Goal: Information Seeking & Learning: Learn about a topic

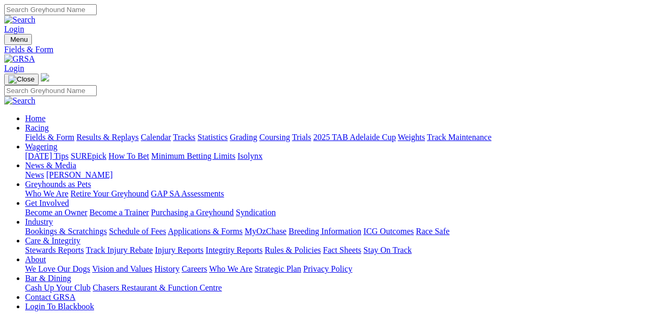
select select "WA"
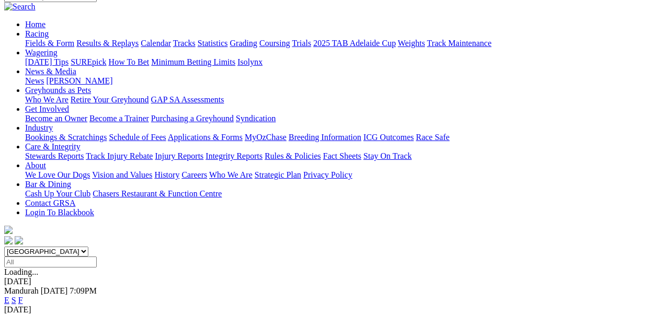
scroll to position [105, 0]
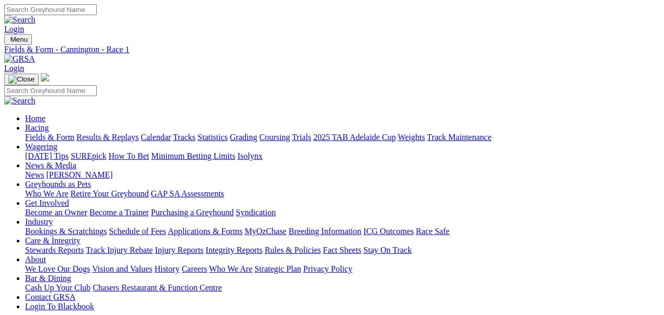
drag, startPoint x: 229, startPoint y: 202, endPoint x: 391, endPoint y: 231, distance: 164.1
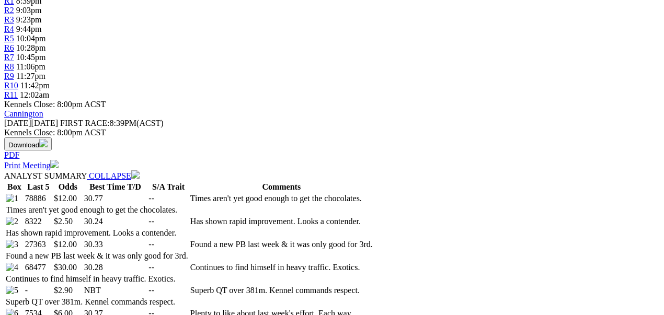
scroll to position [383, 0]
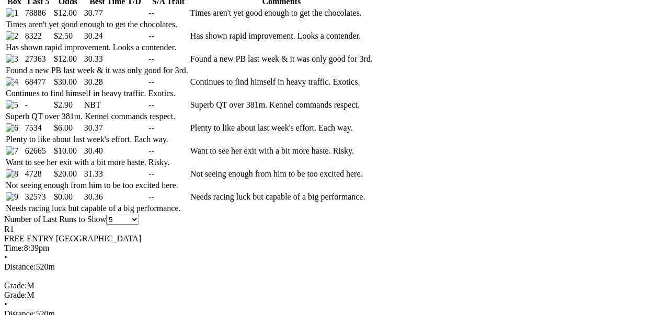
scroll to position [453, 0]
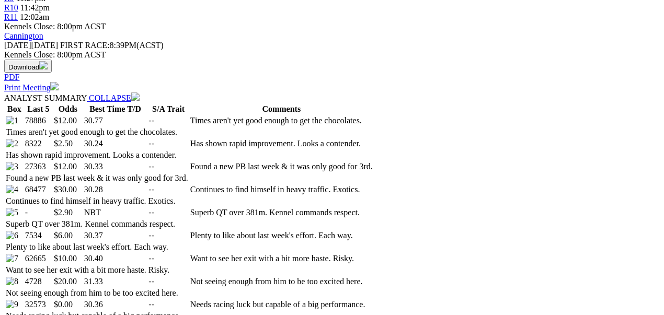
select select "20"
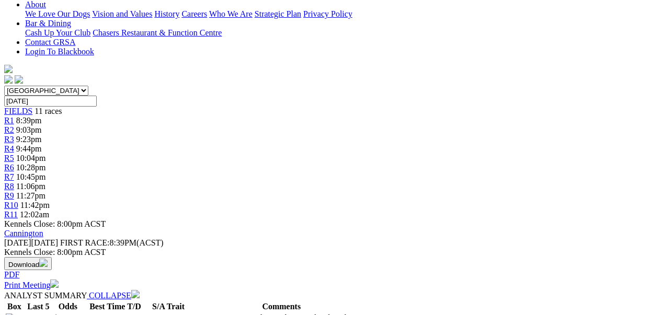
scroll to position [322, 0]
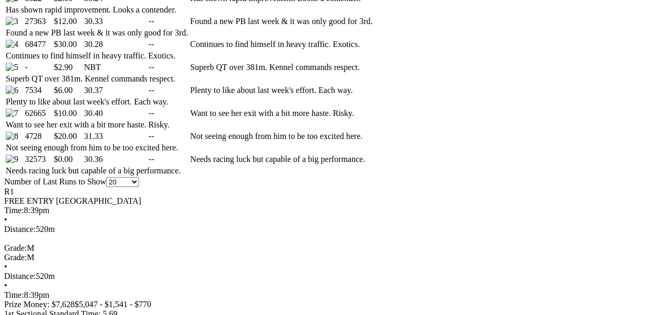
scroll to position [600, 0]
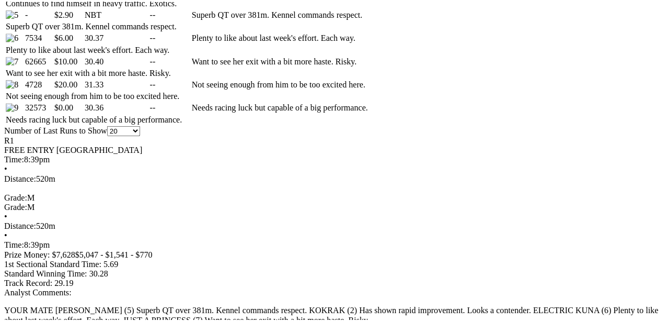
scroll to position [635, 0]
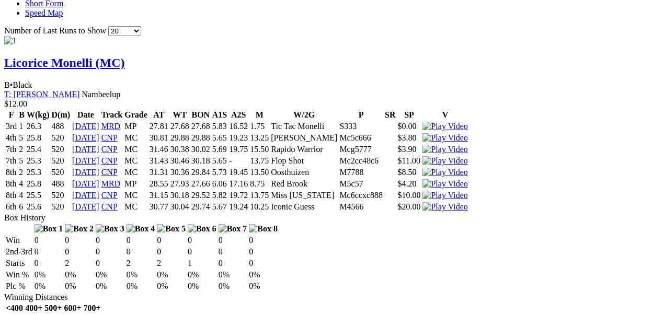
scroll to position [1019, 0]
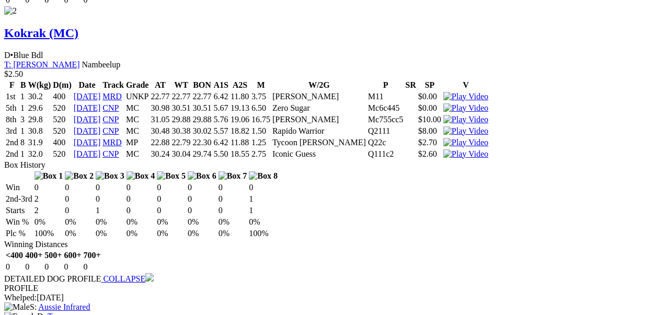
scroll to position [1681, 0]
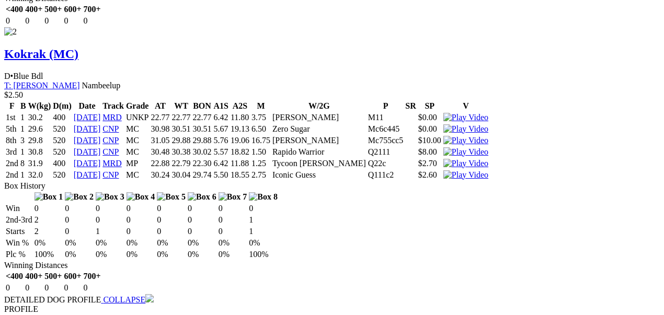
scroll to position [1612, 0]
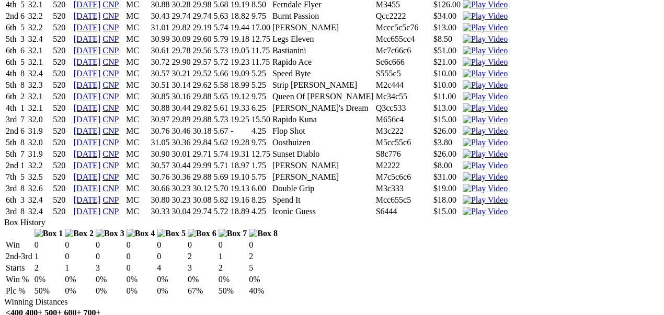
scroll to position [2309, 0]
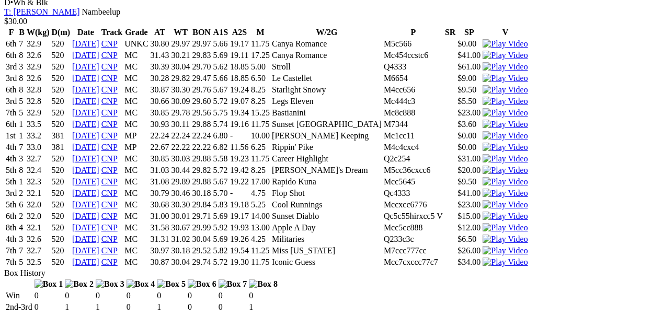
scroll to position [2762, 0]
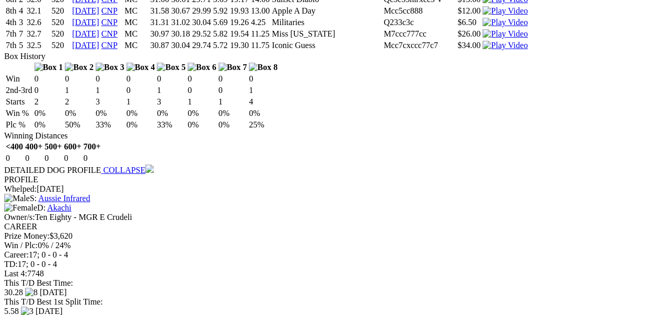
scroll to position [3215, 0]
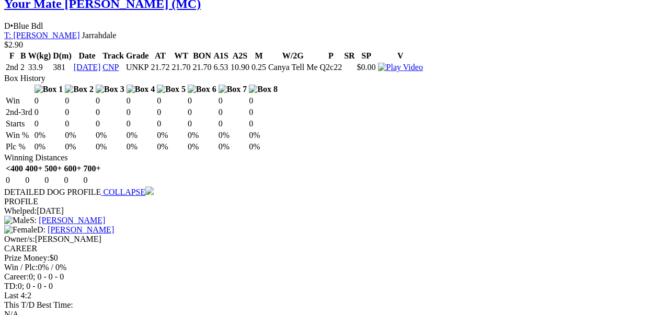
scroll to position [3599, 0]
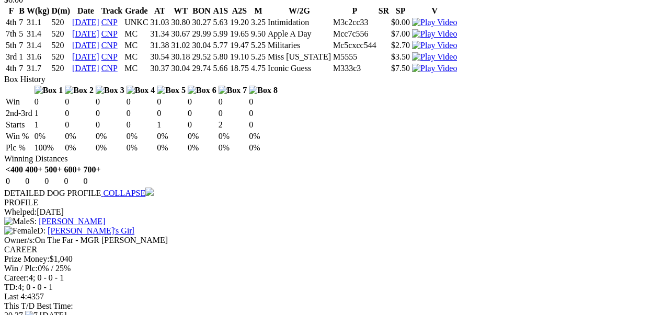
scroll to position [4157, 0]
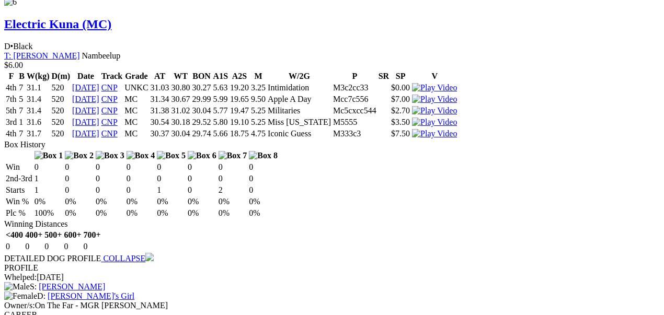
scroll to position [4087, 0]
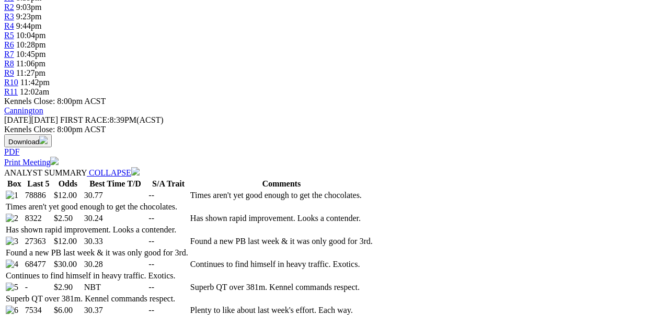
scroll to position [0, 0]
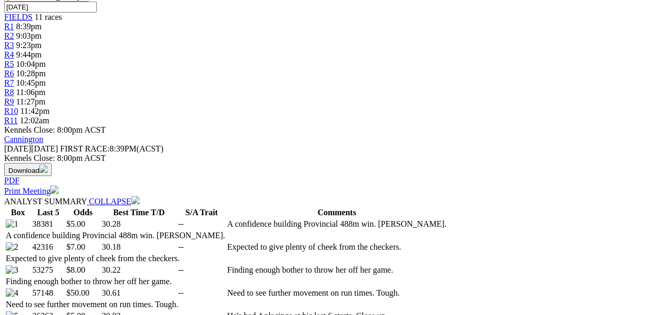
scroll to position [418, 0]
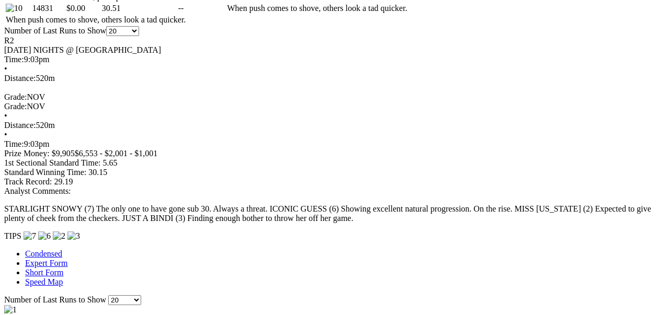
scroll to position [837, 0]
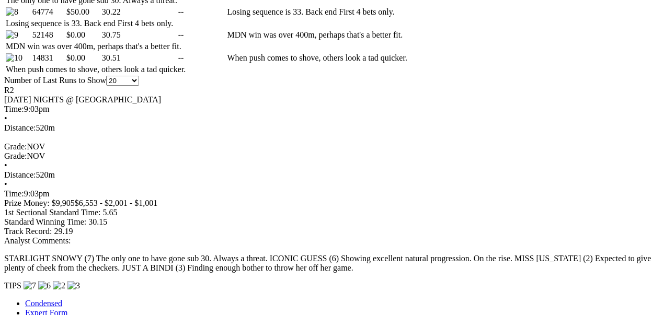
scroll to position [767, 0]
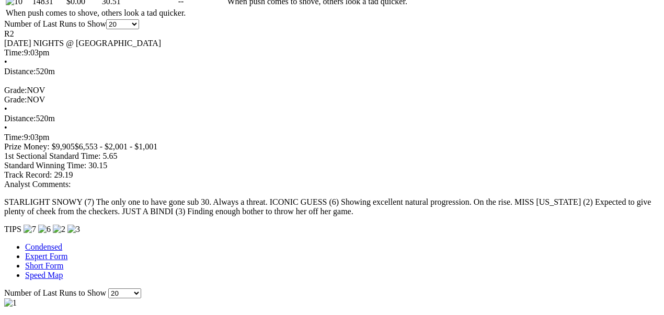
scroll to position [837, 0]
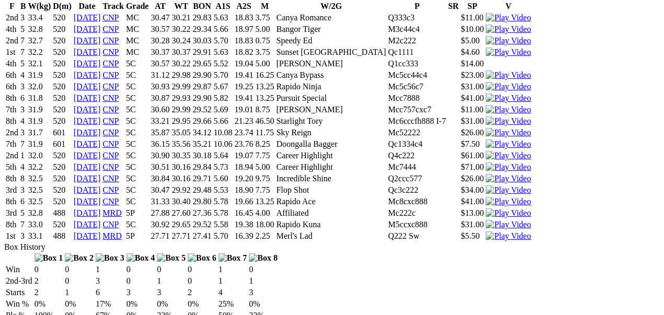
scroll to position [1325, 0]
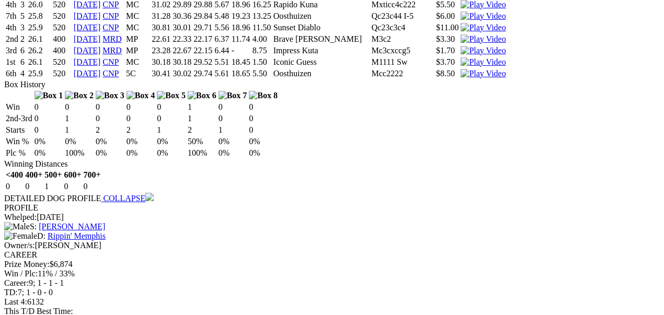
scroll to position [1952, 0]
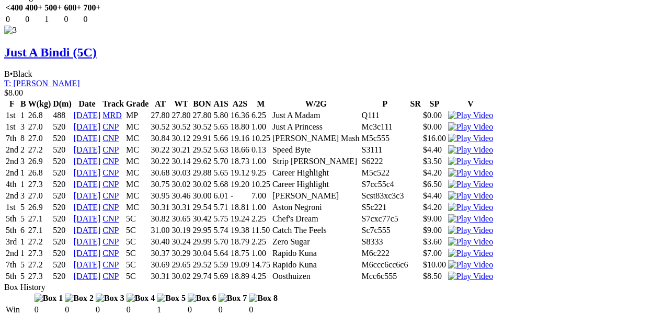
scroll to position [2406, 0]
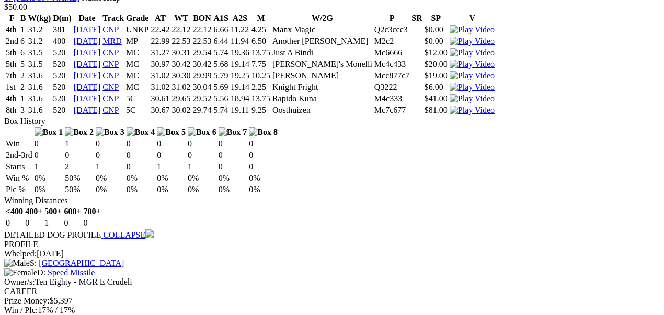
scroll to position [3033, 0]
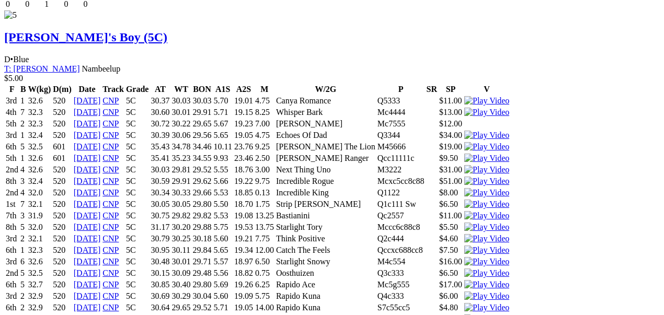
scroll to position [3591, 0]
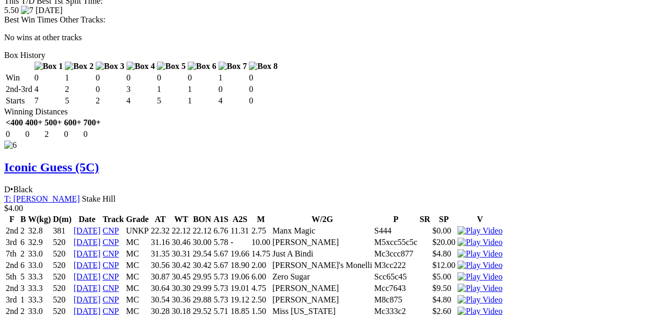
scroll to position [4184, 0]
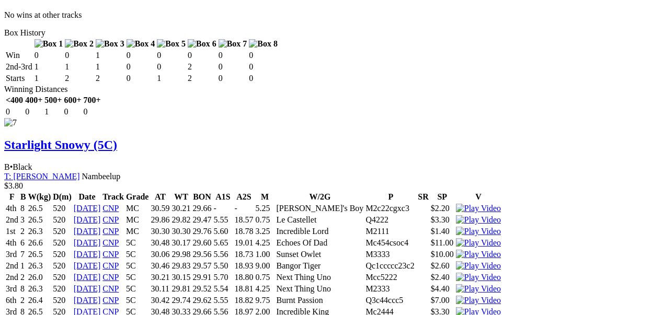
scroll to position [4777, 0]
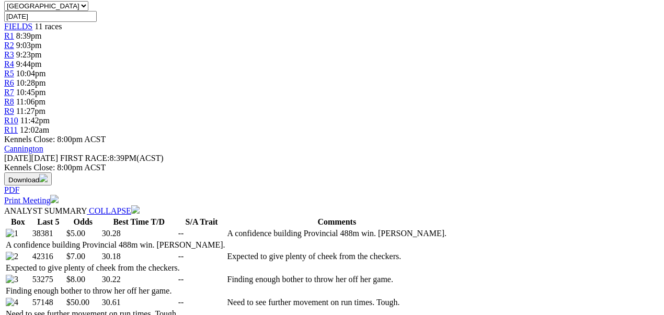
scroll to position [0, 0]
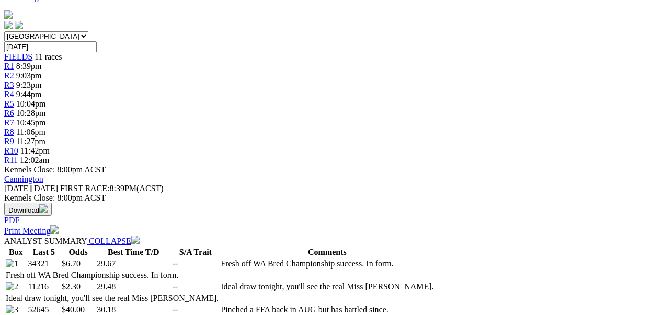
scroll to position [348, 0]
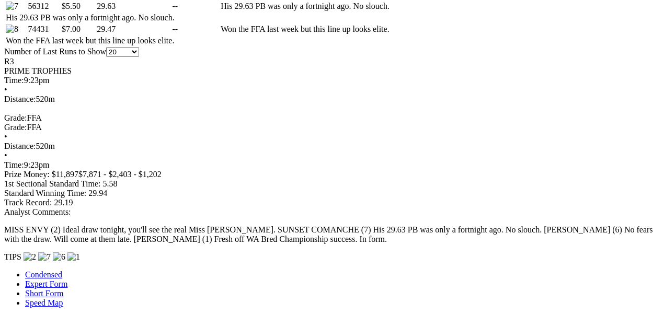
scroll to position [732, 0]
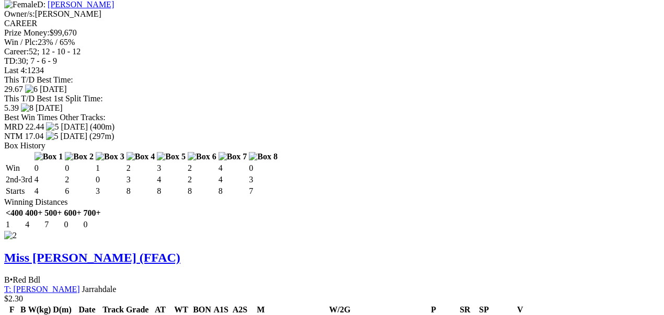
scroll to position [1499, 0]
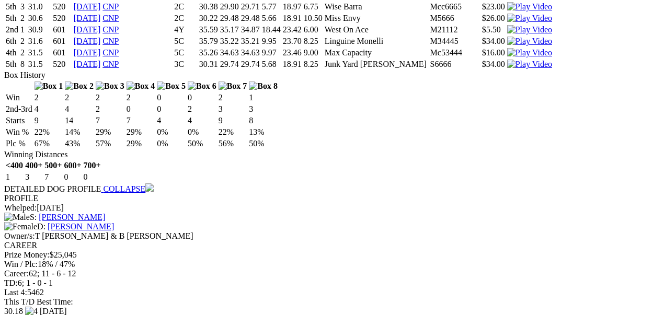
scroll to position [2685, 0]
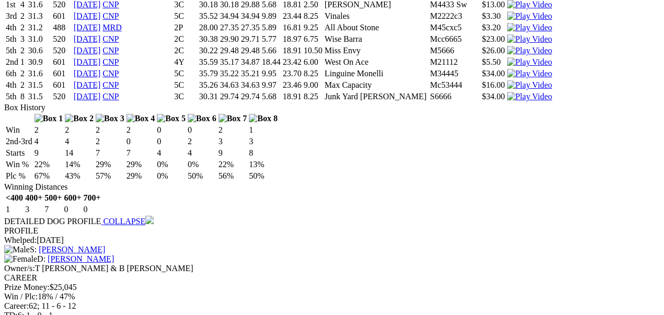
scroll to position [2754, 0]
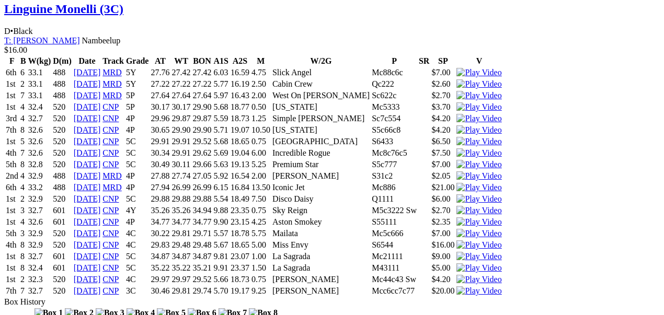
scroll to position [4079, 0]
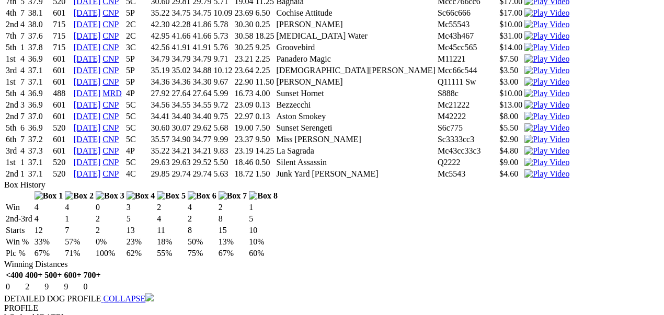
scroll to position [5474, 0]
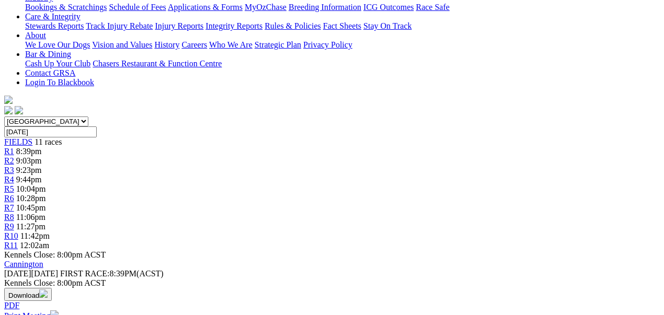
scroll to position [0, 0]
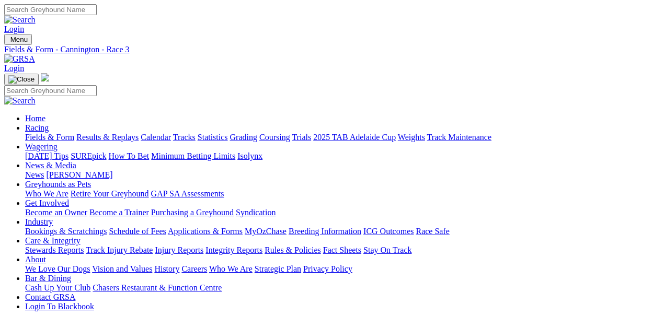
drag, startPoint x: 243, startPoint y: 162, endPoint x: 244, endPoint y: 157, distance: 5.5
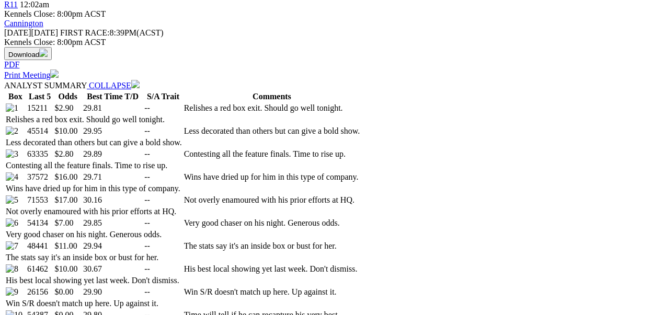
scroll to position [523, 0]
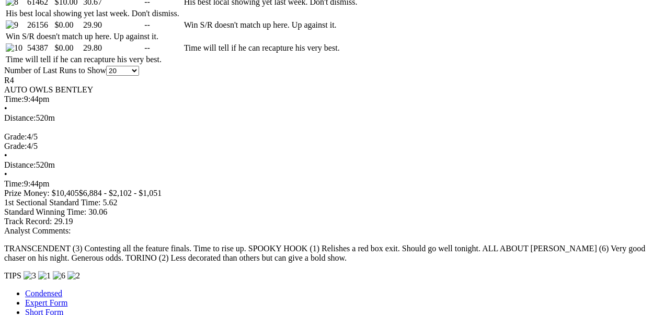
scroll to position [802, 0]
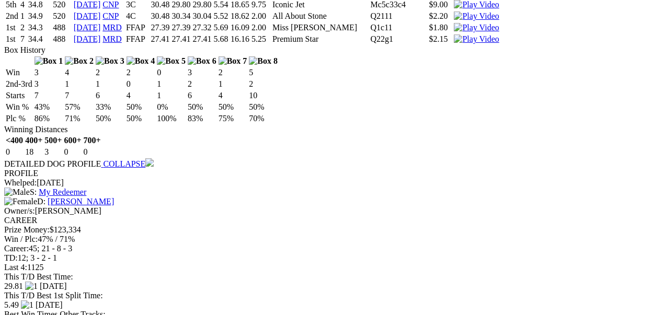
scroll to position [1394, 0]
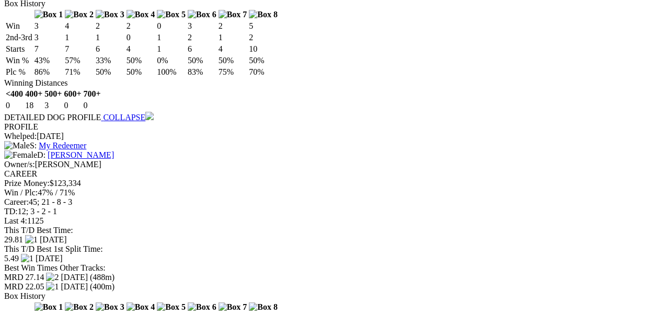
scroll to position [1464, 0]
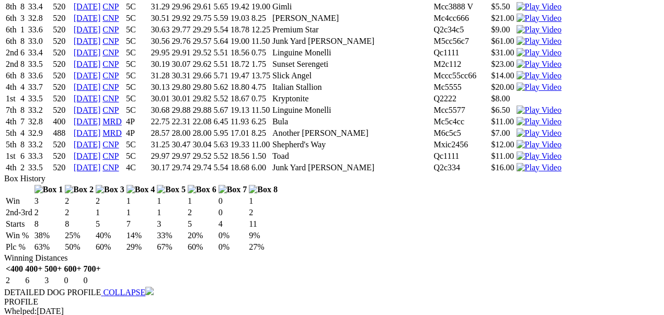
scroll to position [2092, 0]
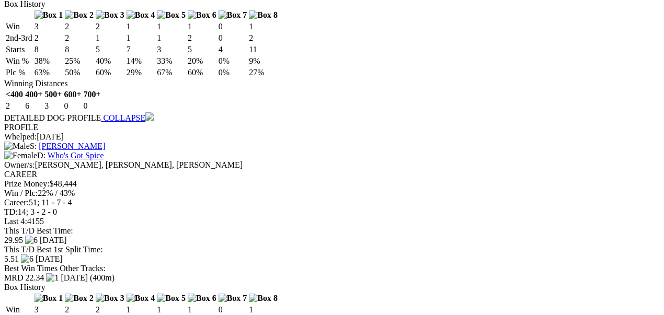
drag, startPoint x: 229, startPoint y: 217, endPoint x: 246, endPoint y: 217, distance: 17.8
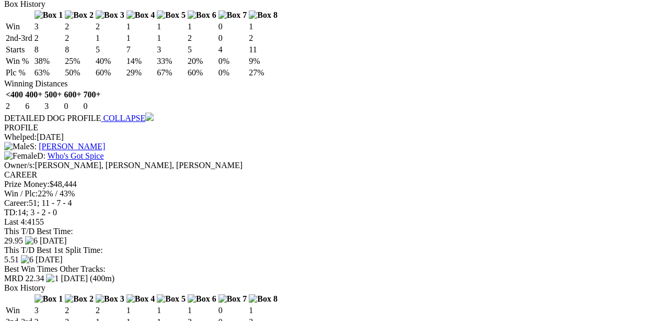
drag, startPoint x: 443, startPoint y: 35, endPoint x: 430, endPoint y: 40, distance: 14.3
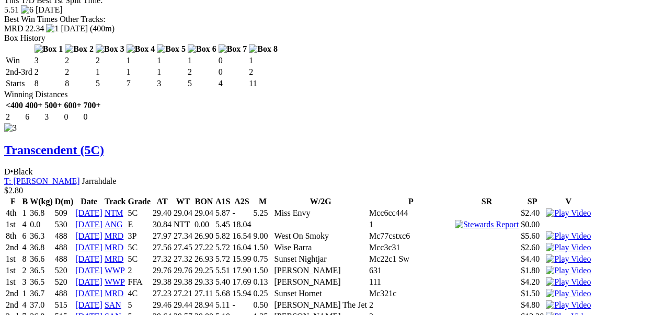
scroll to position [2406, 0]
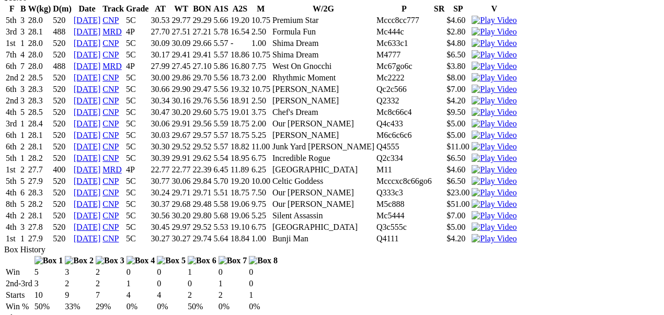
scroll to position [5404, 0]
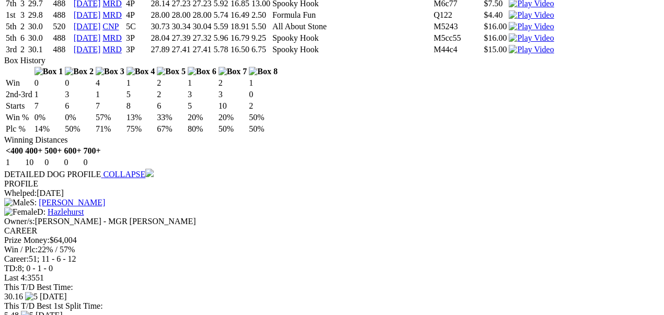
scroll to position [4184, 0]
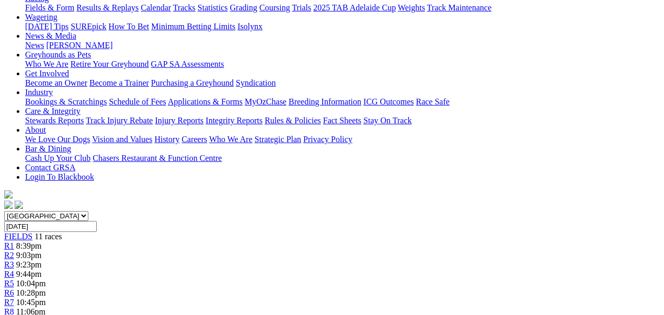
scroll to position [0, 0]
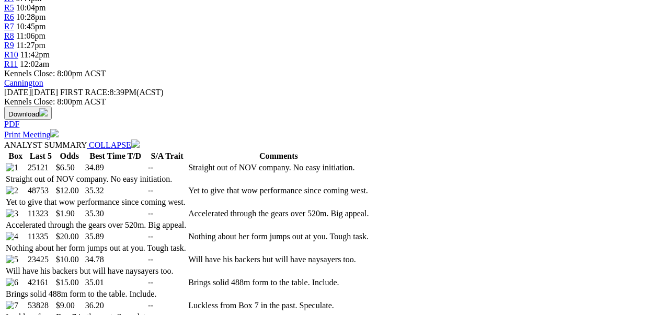
scroll to position [488, 0]
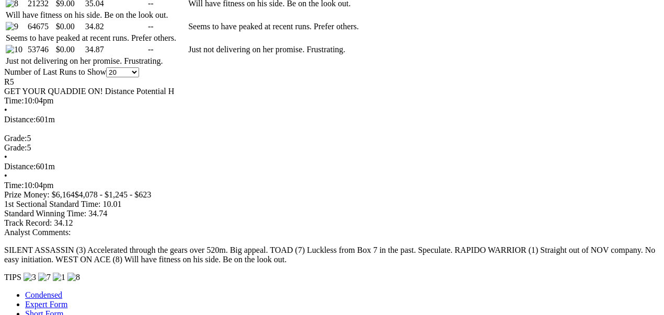
scroll to position [697, 0]
